Goal: Transaction & Acquisition: Purchase product/service

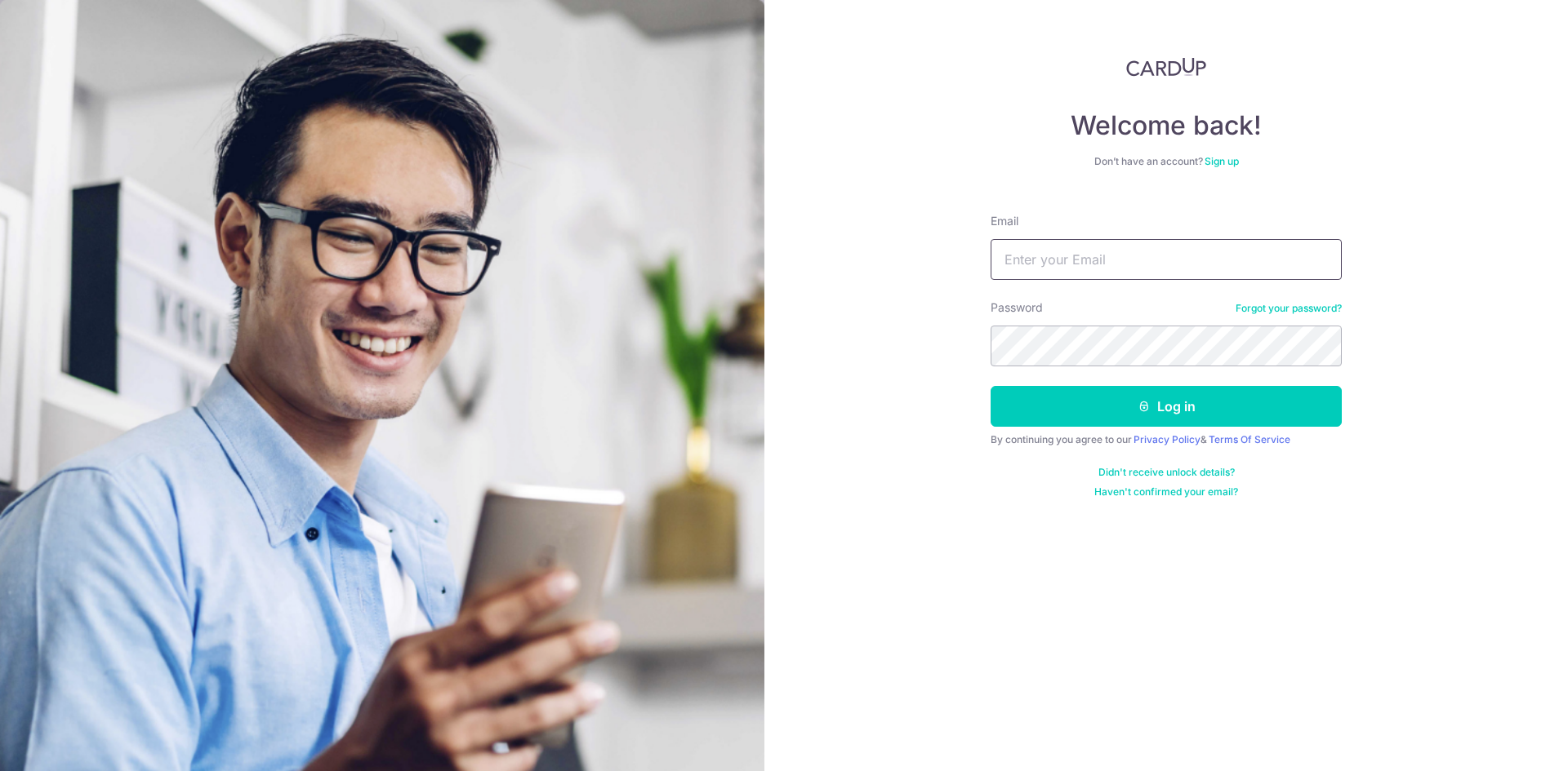
click at [1224, 261] on input "Email" at bounding box center [1166, 259] width 351 height 41
type input "rj.dharmawan@gmail.com"
click at [1476, 202] on div "Welcome back! Don’t have an account? Sign up Email rj.dharmawan@gmail.com Passw…" at bounding box center [1165, 386] width 803 height 771
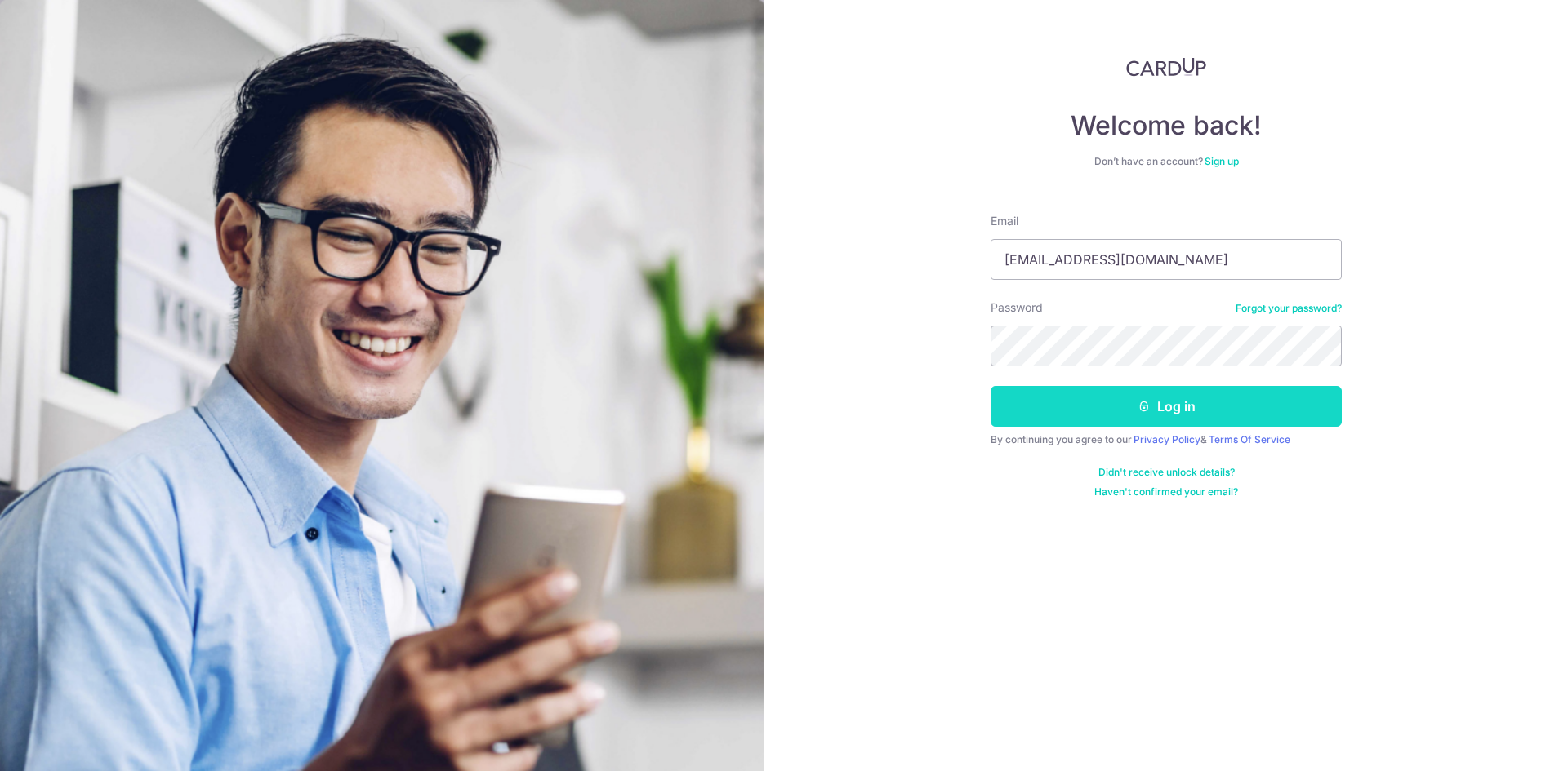
click at [1158, 406] on button "Log in" at bounding box center [1166, 406] width 351 height 41
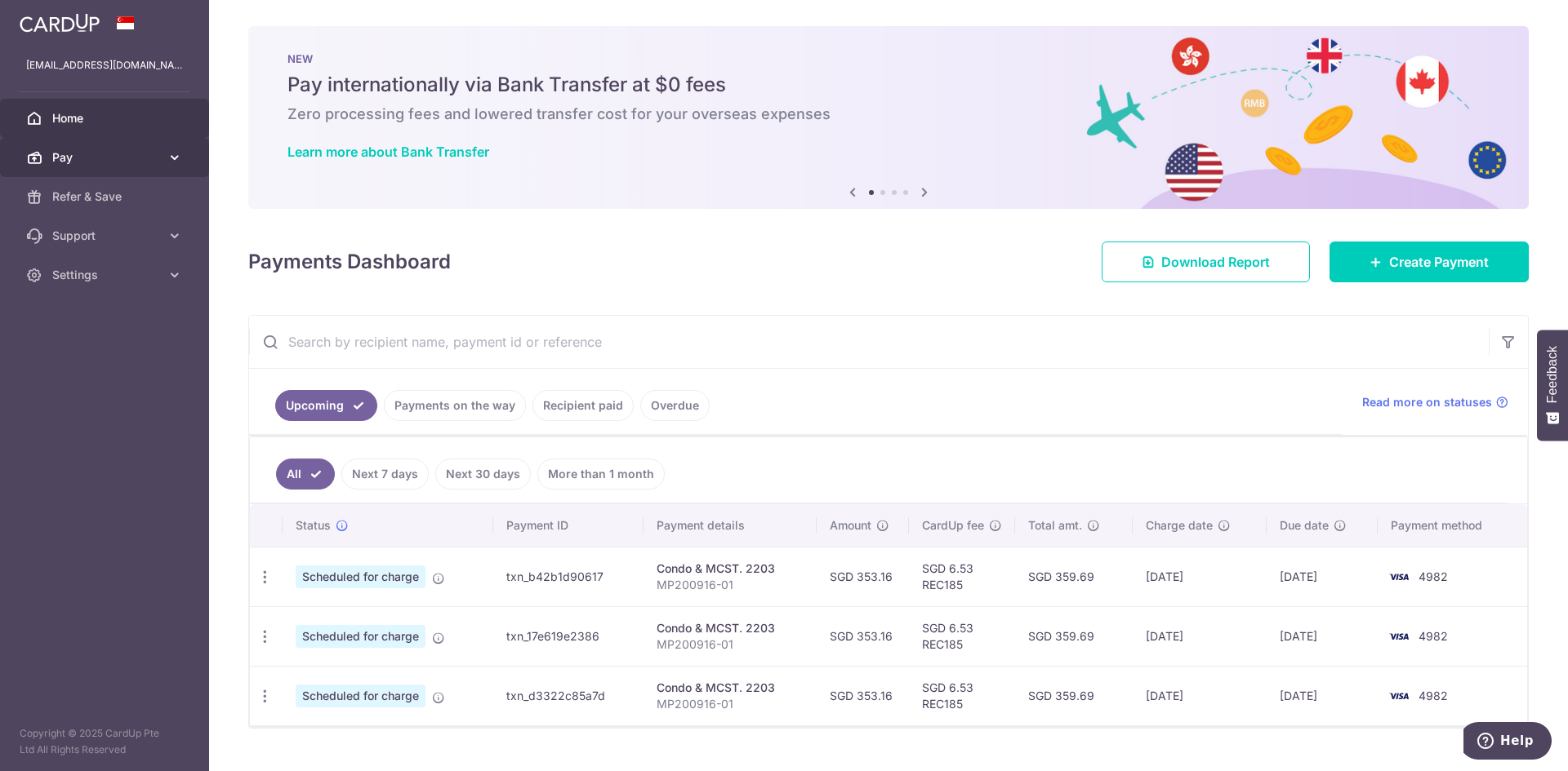
click at [93, 153] on span "Pay" at bounding box center [106, 157] width 108 height 16
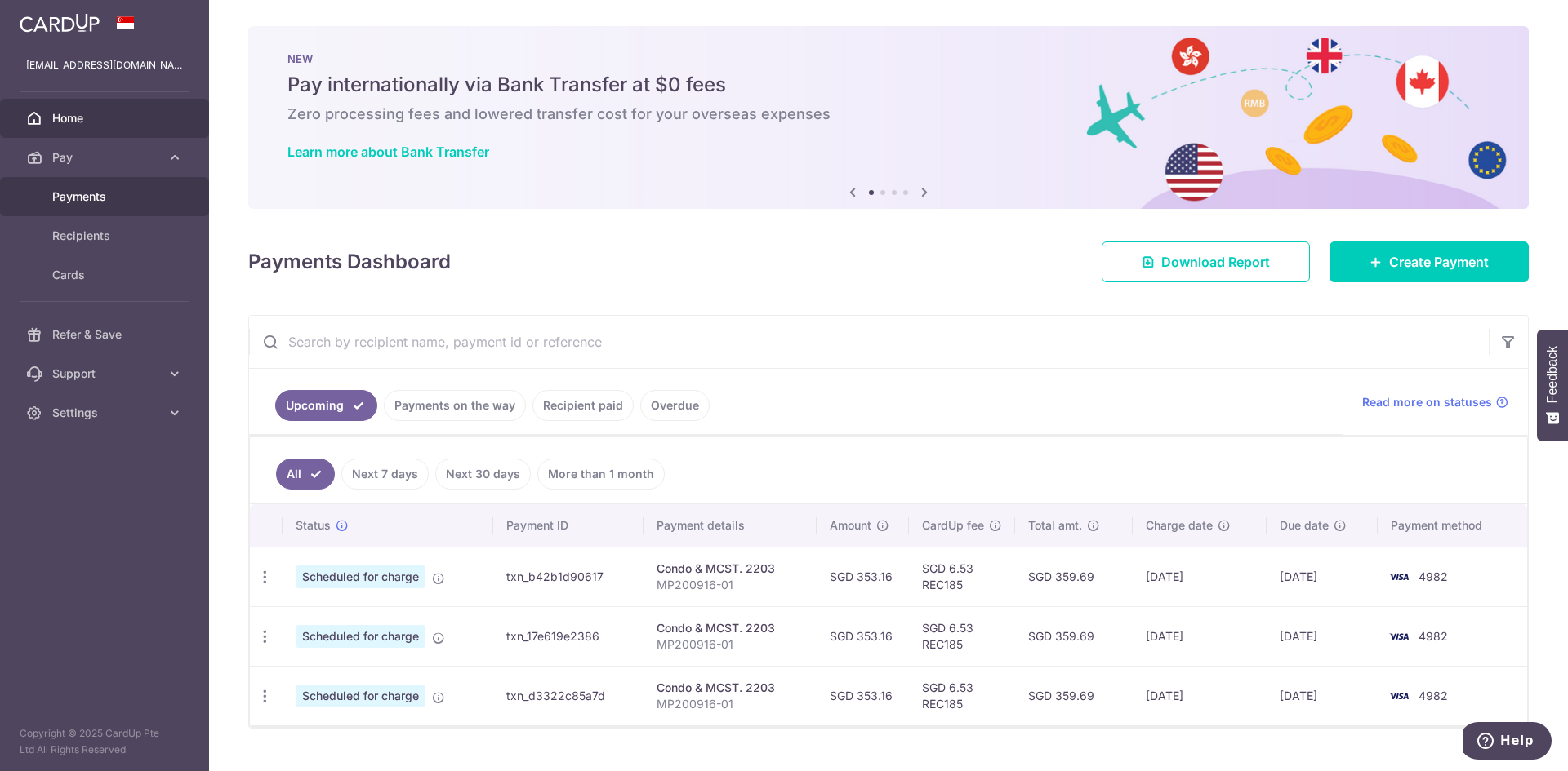
click at [84, 197] on span "Payments" at bounding box center [106, 196] width 108 height 16
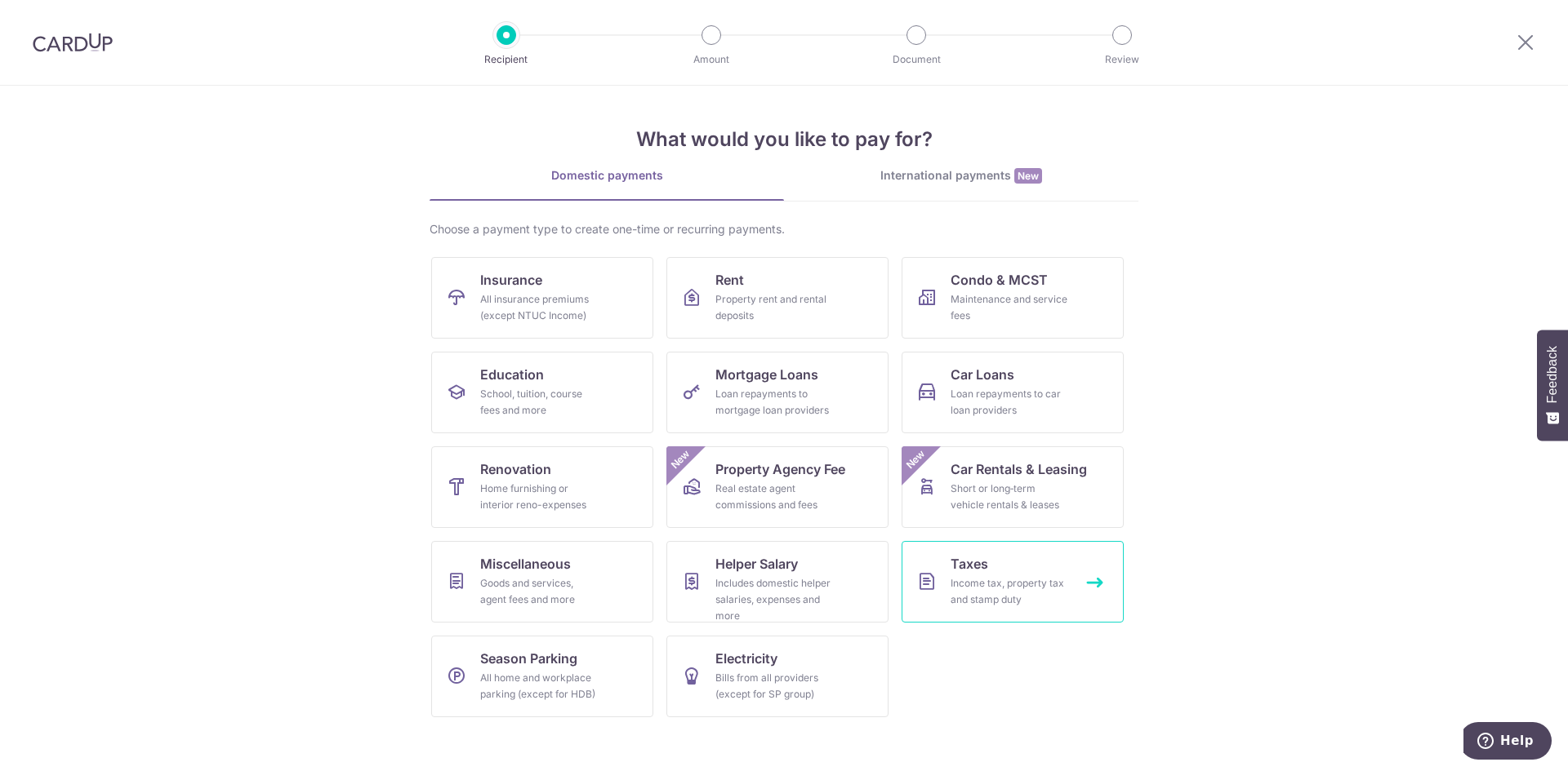
click at [973, 581] on div "Income tax, property tax and stamp duty" at bounding box center [1009, 592] width 118 height 33
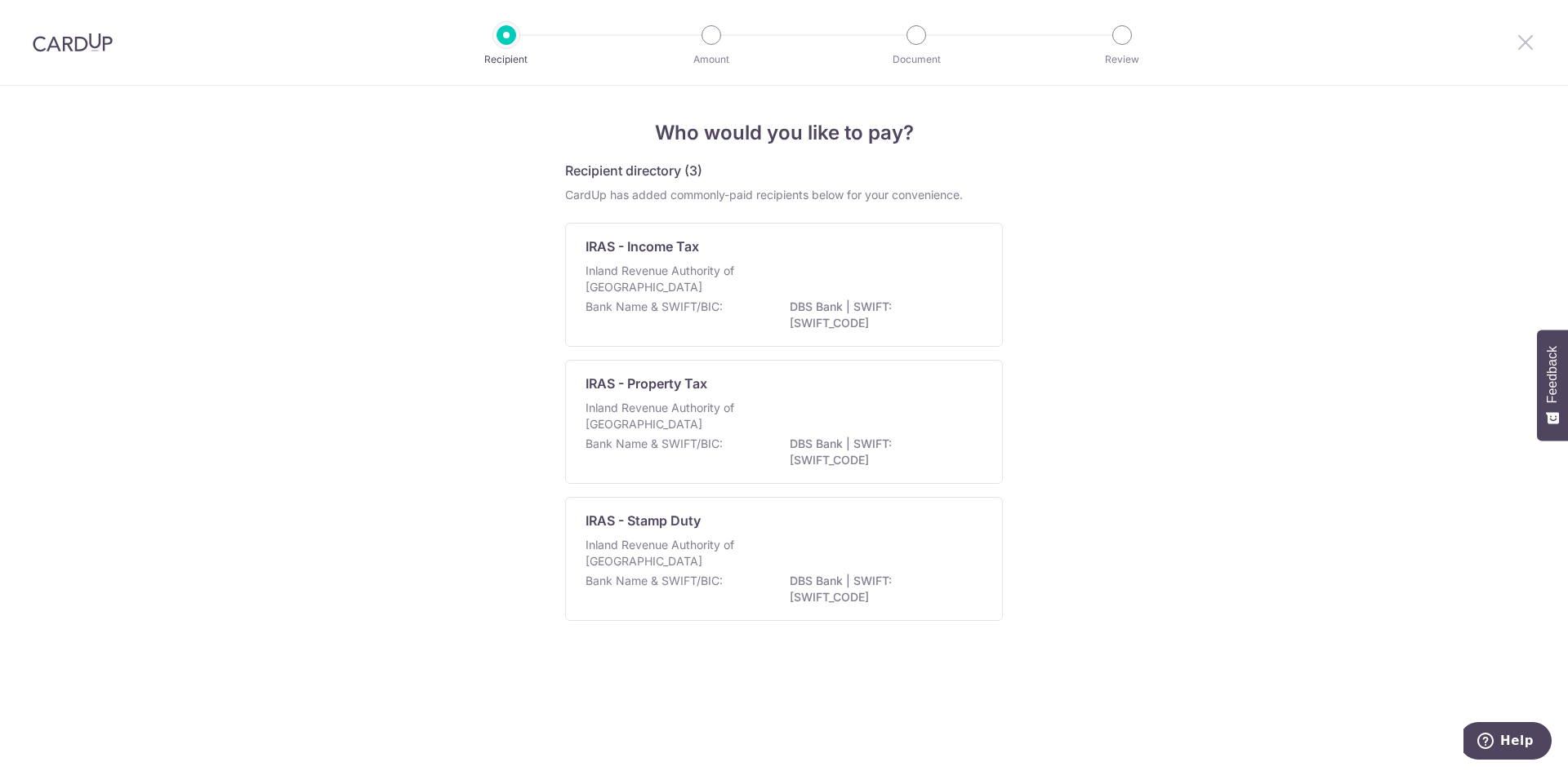
click at [1530, 39] on icon at bounding box center [1525, 42] width 20 height 21
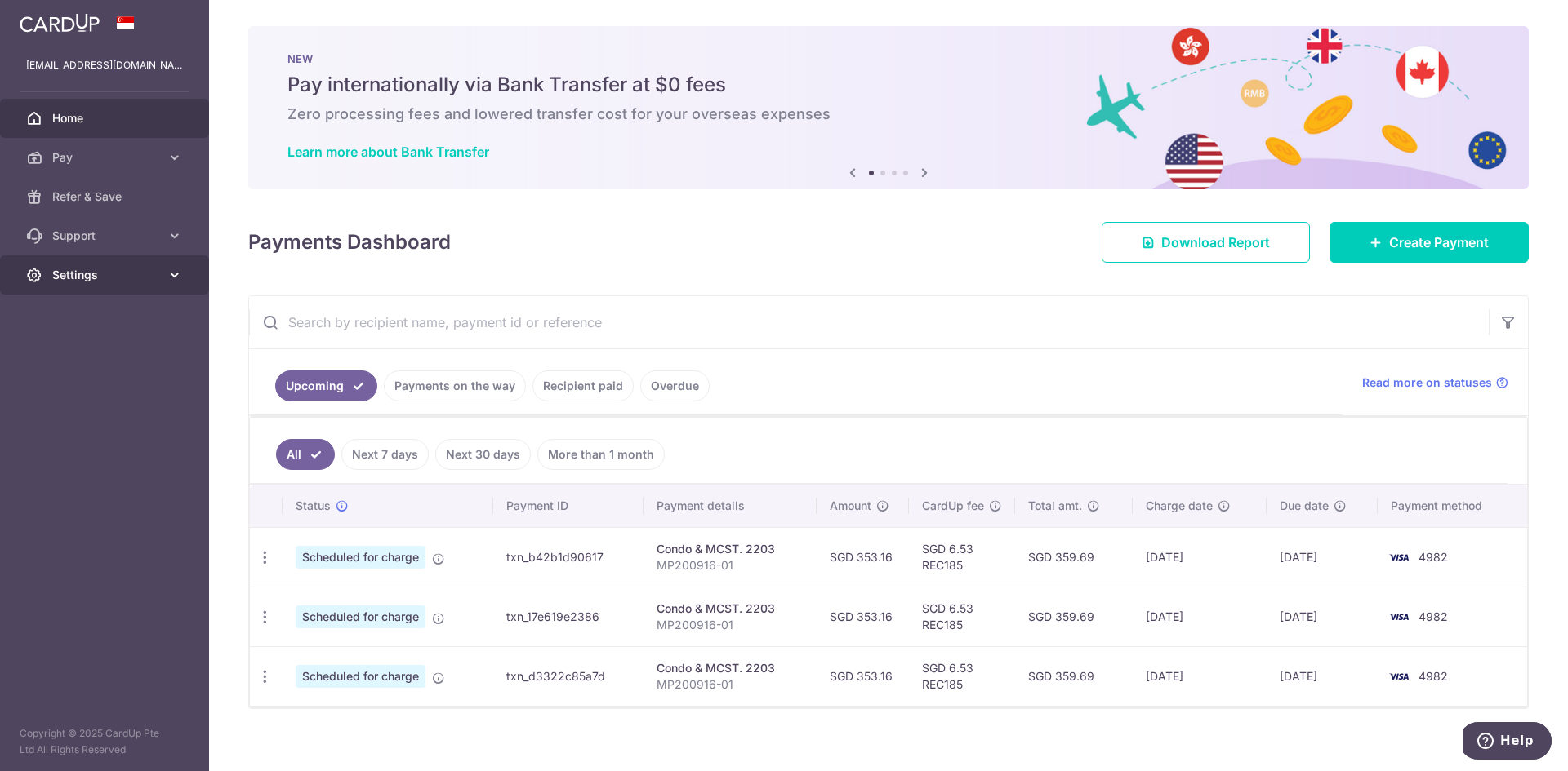
click at [75, 273] on span "Settings" at bounding box center [106, 275] width 108 height 16
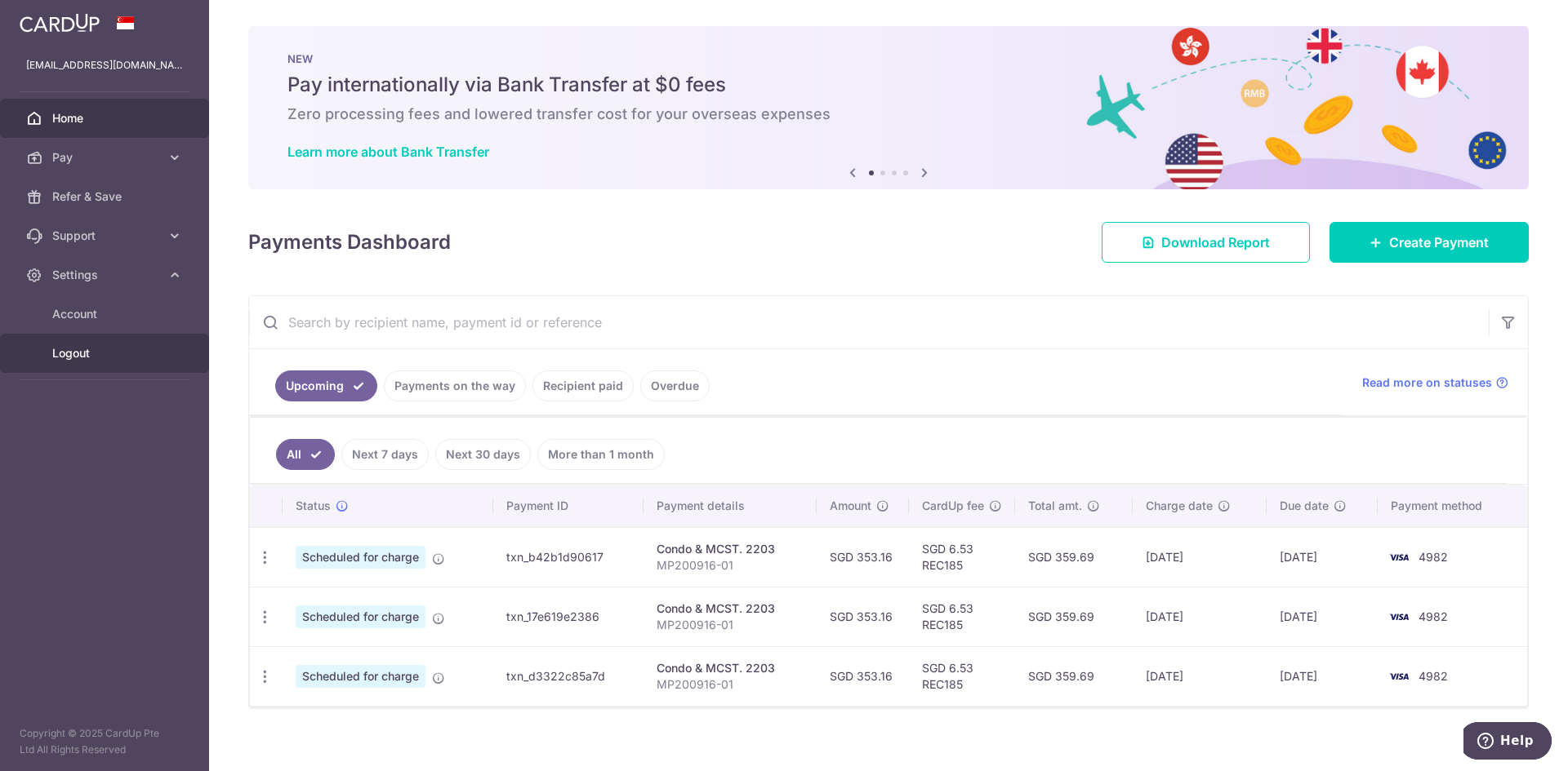
click at [78, 358] on span "Logout" at bounding box center [106, 353] width 108 height 16
